Goal: Check status: Check status

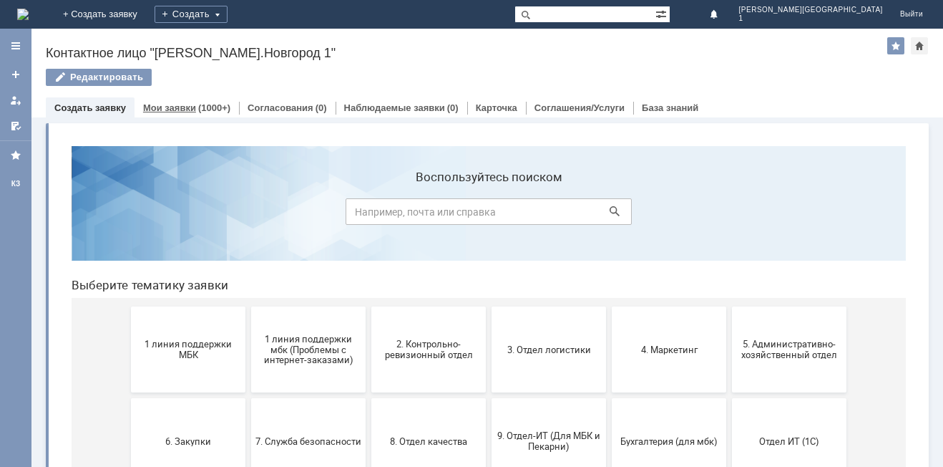
click at [151, 112] on link "Мои заявки" at bounding box center [169, 107] width 53 height 11
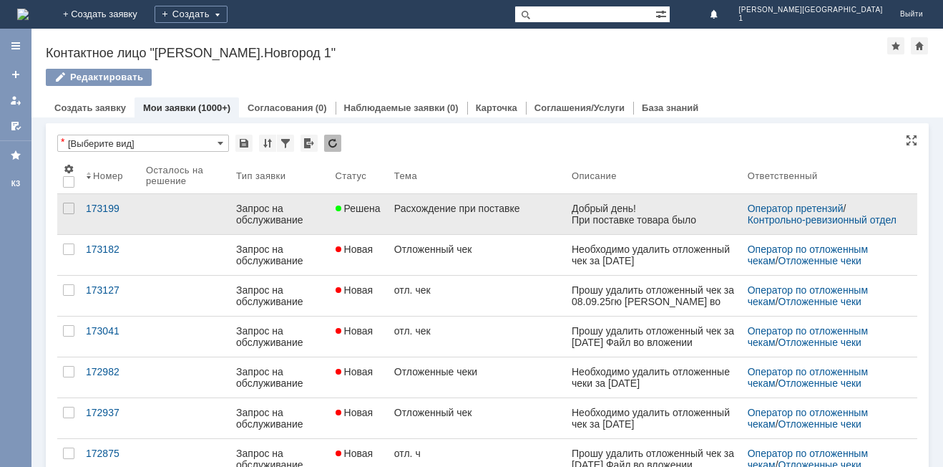
click at [428, 215] on link "Расхождение при поставке" at bounding box center [477, 214] width 177 height 40
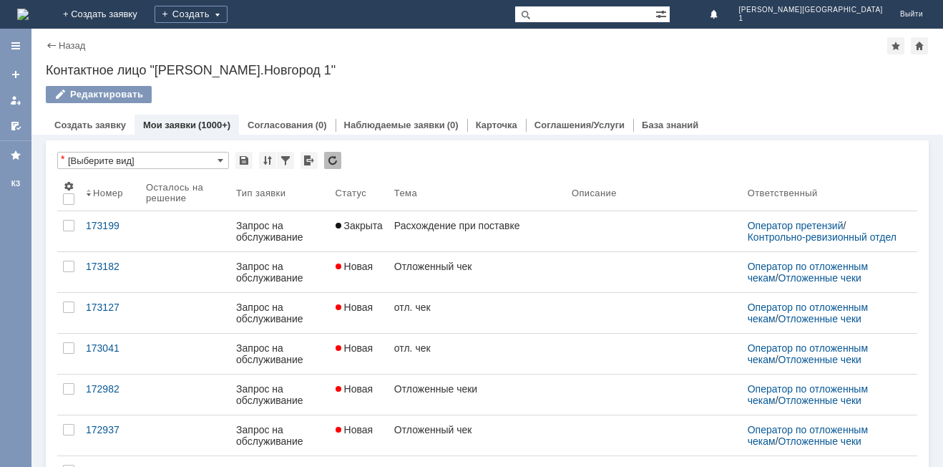
click at [198, 118] on div "Мои заявки (1000+)" at bounding box center [187, 124] width 104 height 21
click at [191, 126] on link "Мои заявки" at bounding box center [169, 124] width 53 height 11
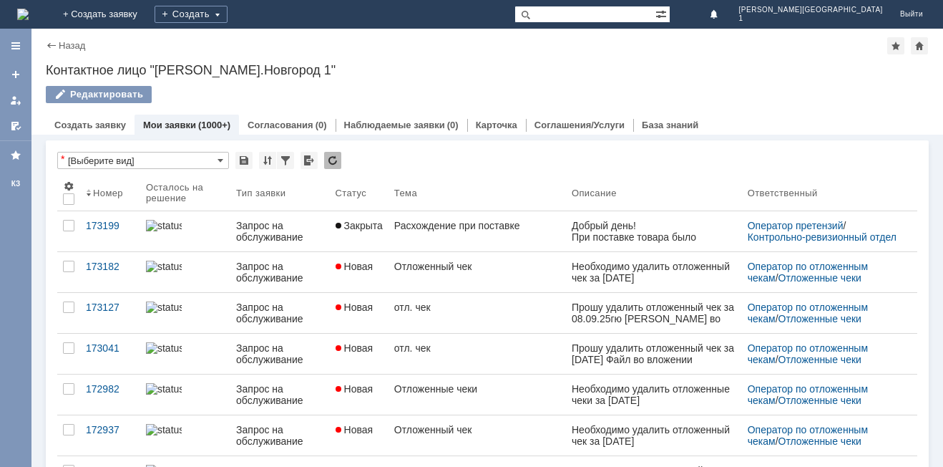
click at [160, 125] on link "Мои заявки" at bounding box center [169, 124] width 53 height 11
click at [162, 124] on link "Мои заявки" at bounding box center [169, 124] width 53 height 11
